Goal: Transaction & Acquisition: Purchase product/service

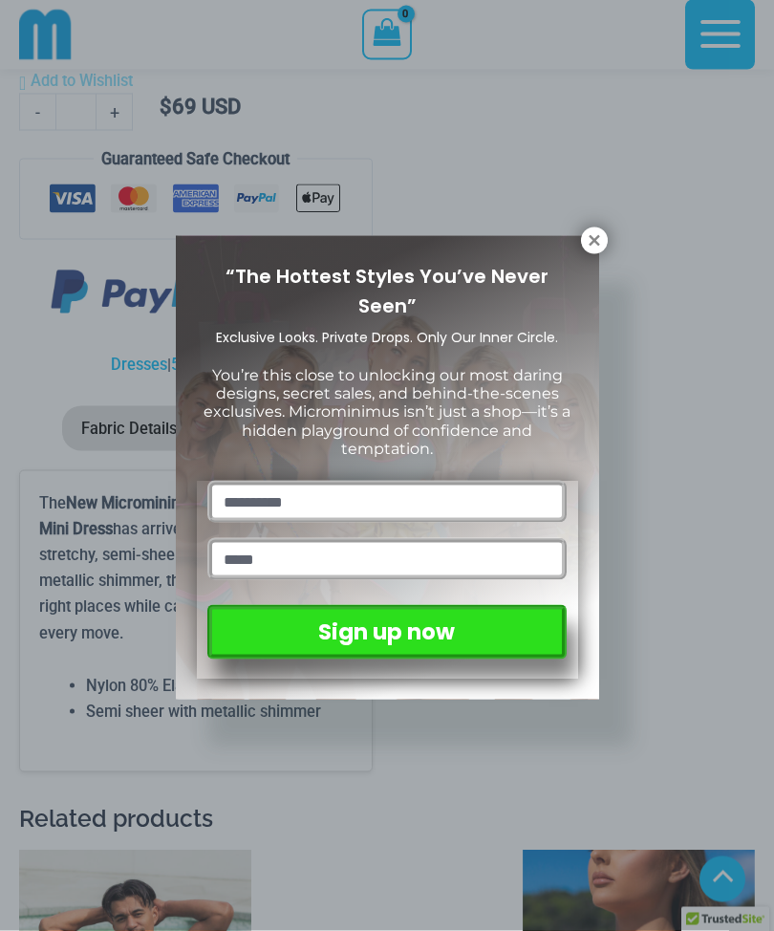
scroll to position [2477, 0]
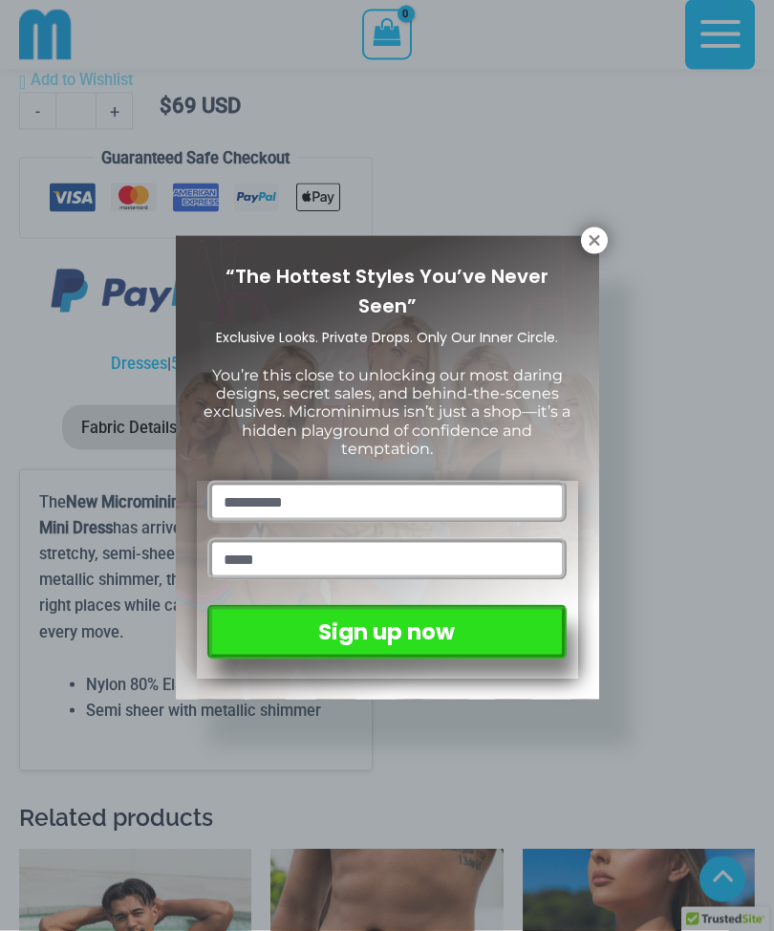
click at [596, 246] on icon at bounding box center [594, 240] width 17 height 17
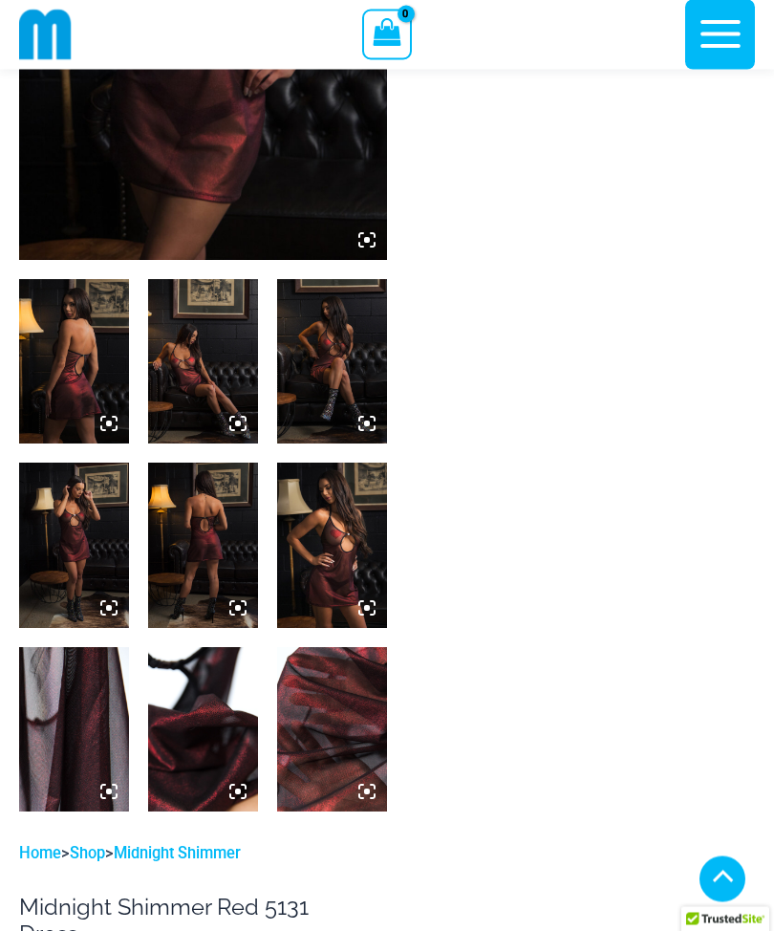
scroll to position [414, 0]
click at [78, 364] on img at bounding box center [74, 361] width 110 height 164
click at [104, 424] on icon at bounding box center [108, 423] width 17 height 17
click at [62, 347] on img at bounding box center [74, 361] width 110 height 164
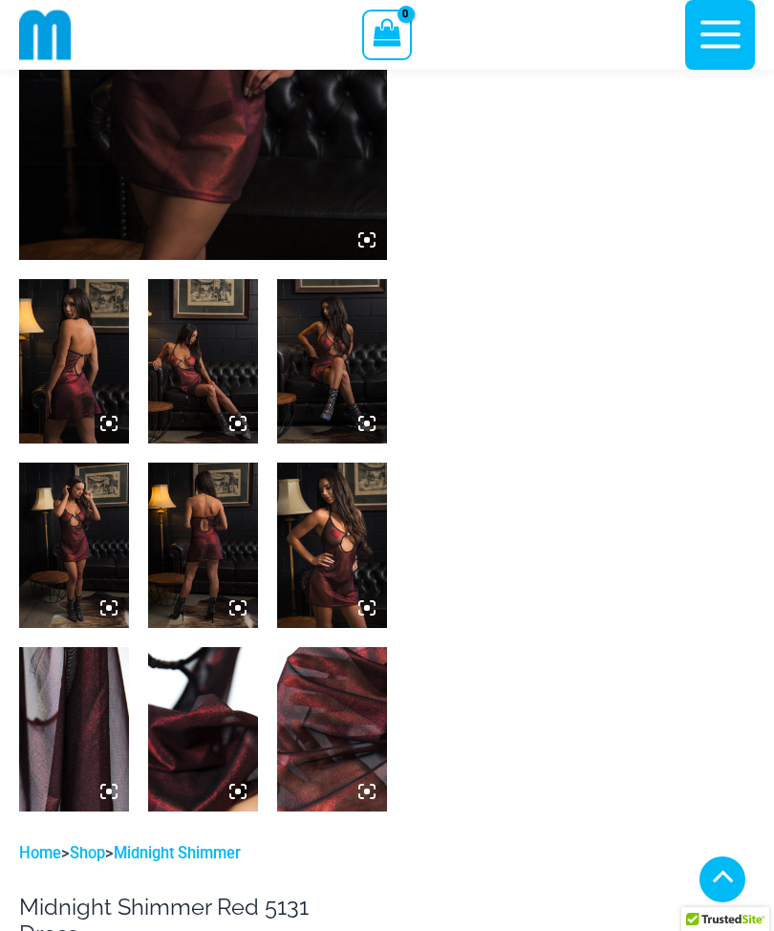
click at [108, 416] on icon at bounding box center [108, 423] width 17 height 17
click at [101, 426] on icon at bounding box center [103, 428] width 4 height 4
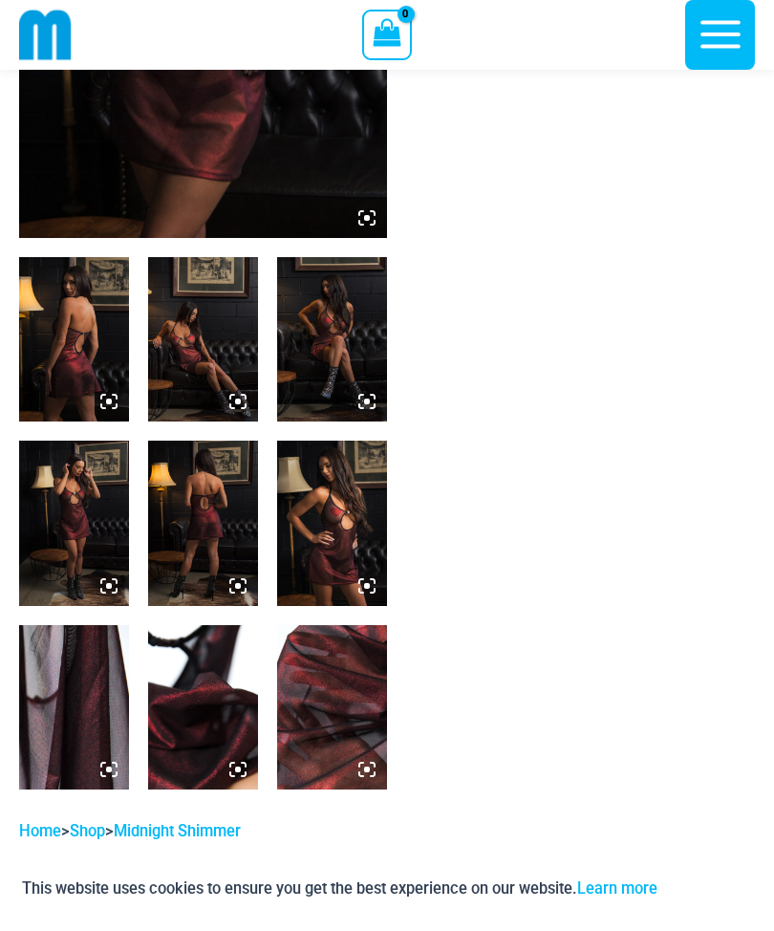
scroll to position [435, 0]
click at [198, 363] on img at bounding box center [203, 340] width 110 height 164
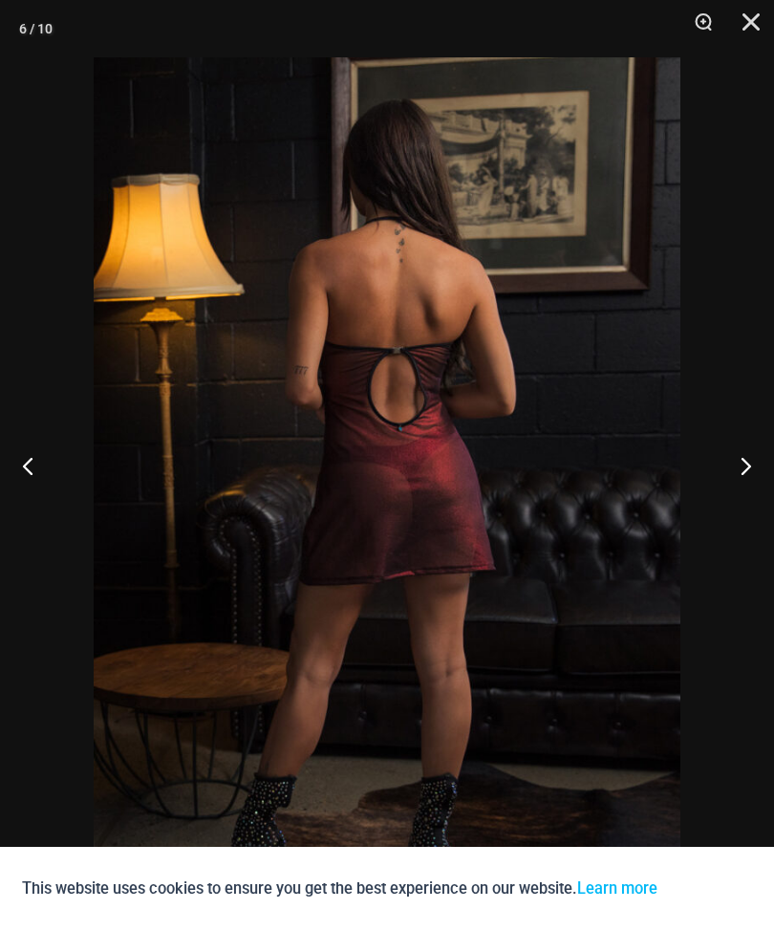
click at [741, 38] on button "Close" at bounding box center [744, 28] width 48 height 57
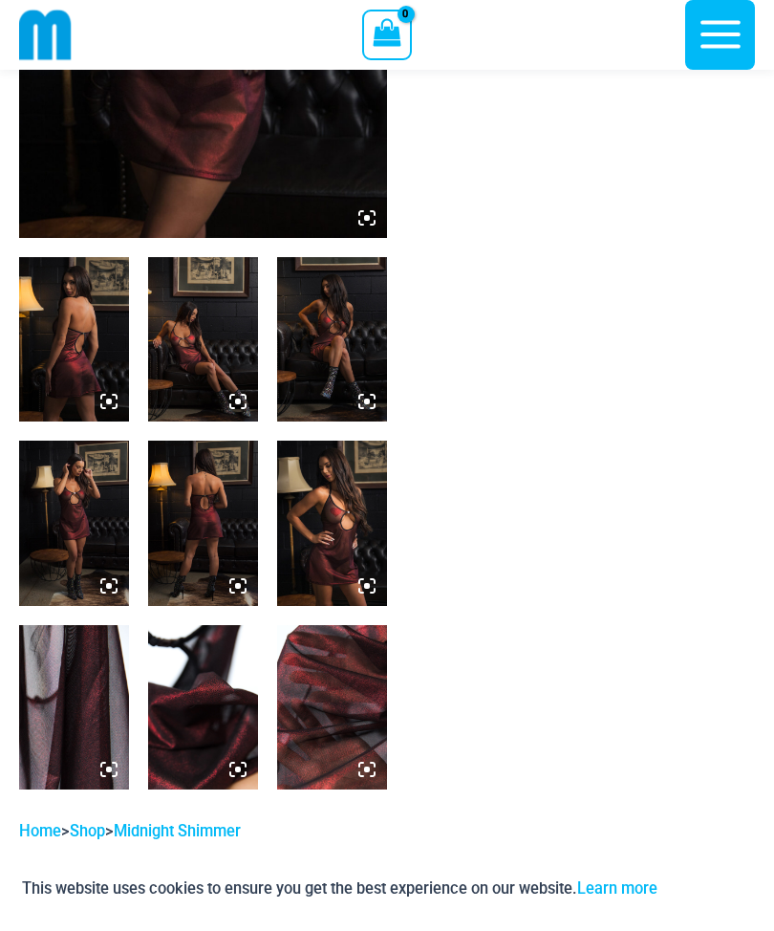
click at [741, 38] on icon "button" at bounding box center [721, 35] width 48 height 48
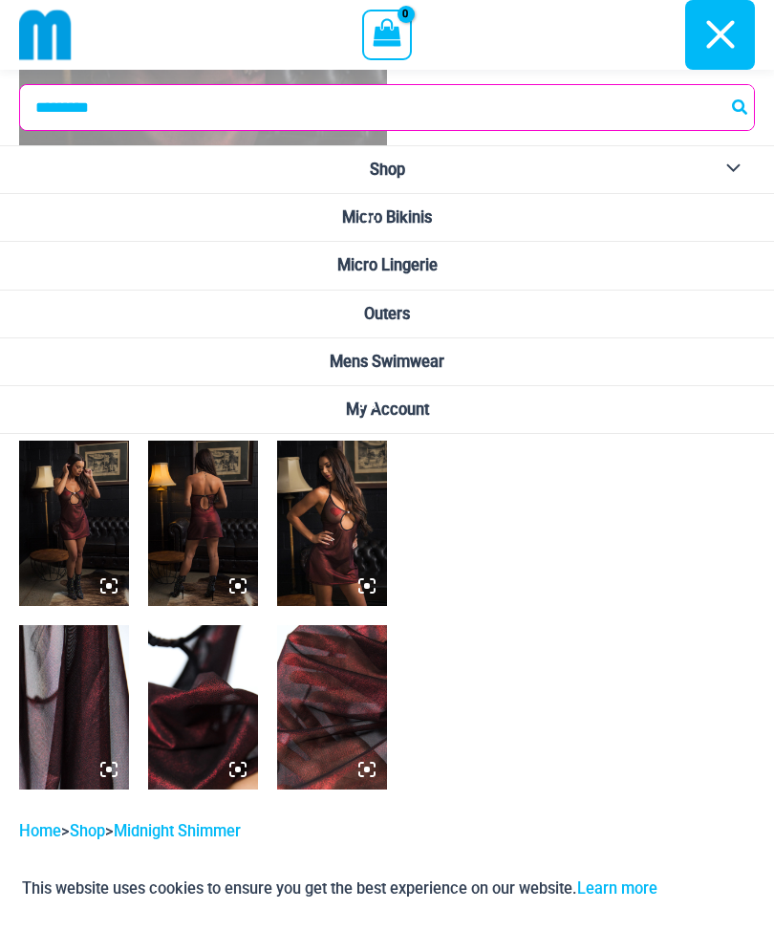
click at [713, 32] on icon "button" at bounding box center [721, 35] width 48 height 48
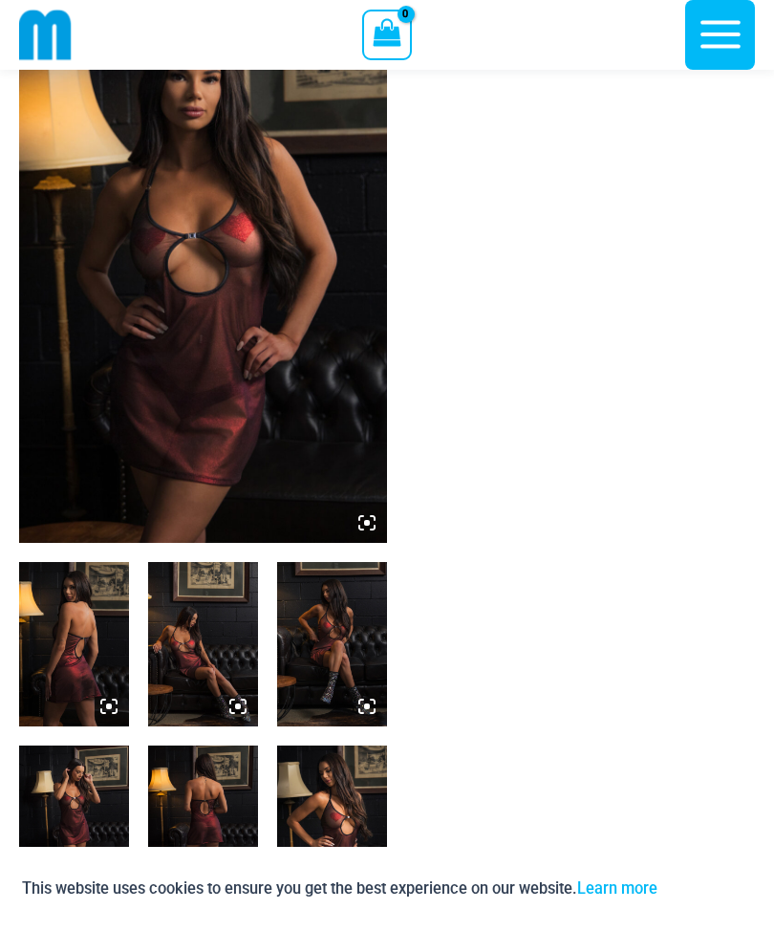
scroll to position [0, 0]
